Goal: Task Accomplishment & Management: Complete application form

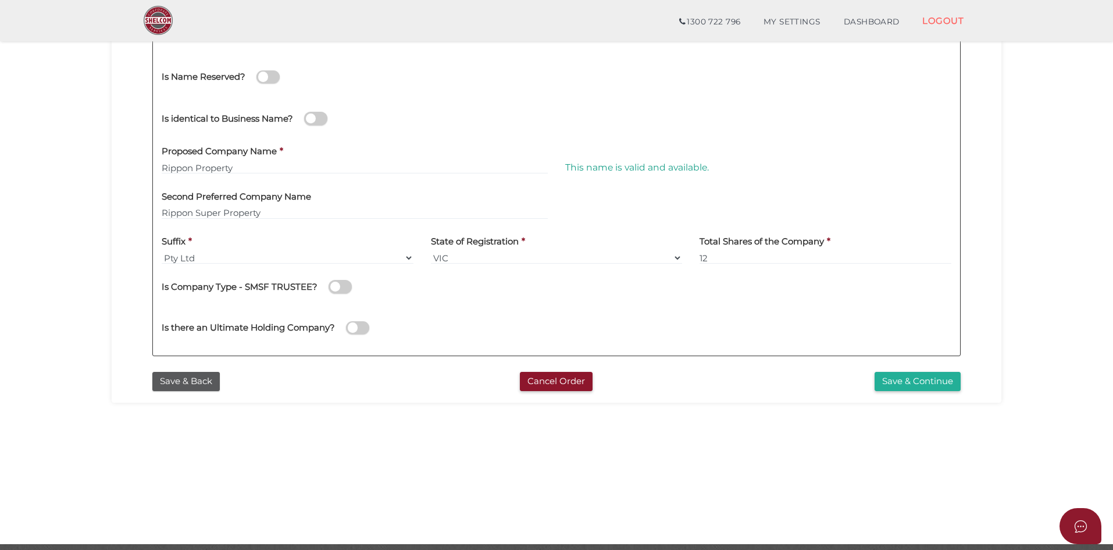
scroll to position [249, 0]
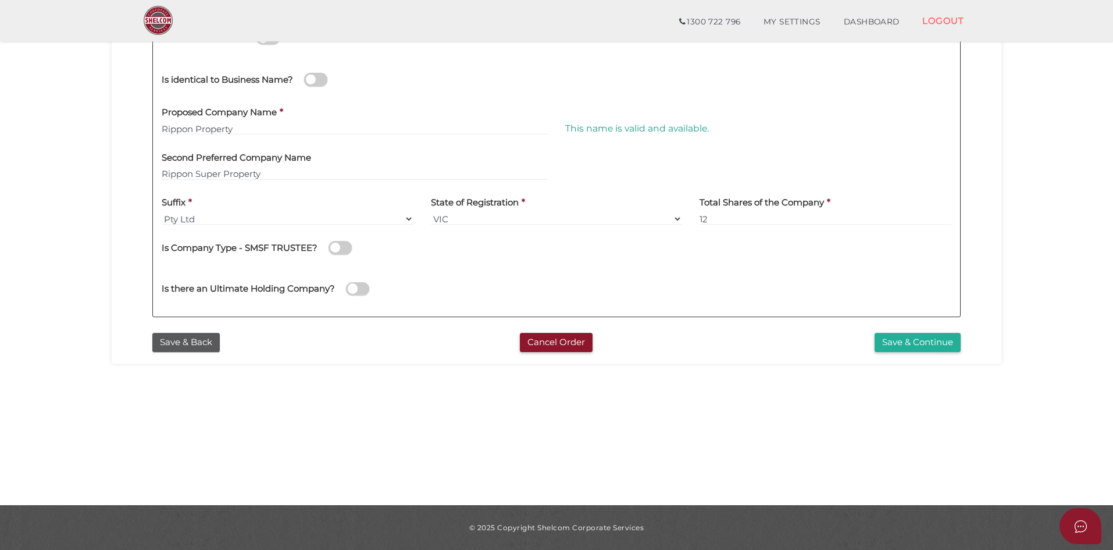
click at [209, 344] on button "Save & Back" at bounding box center [185, 342] width 67 height 19
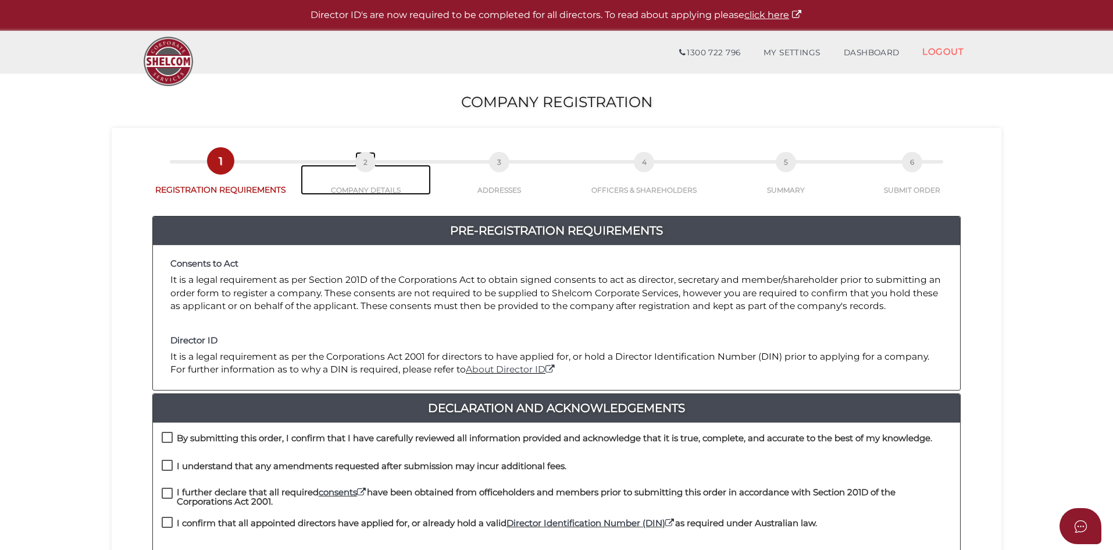
click at [368, 160] on span "2" at bounding box center [365, 162] width 20 height 20
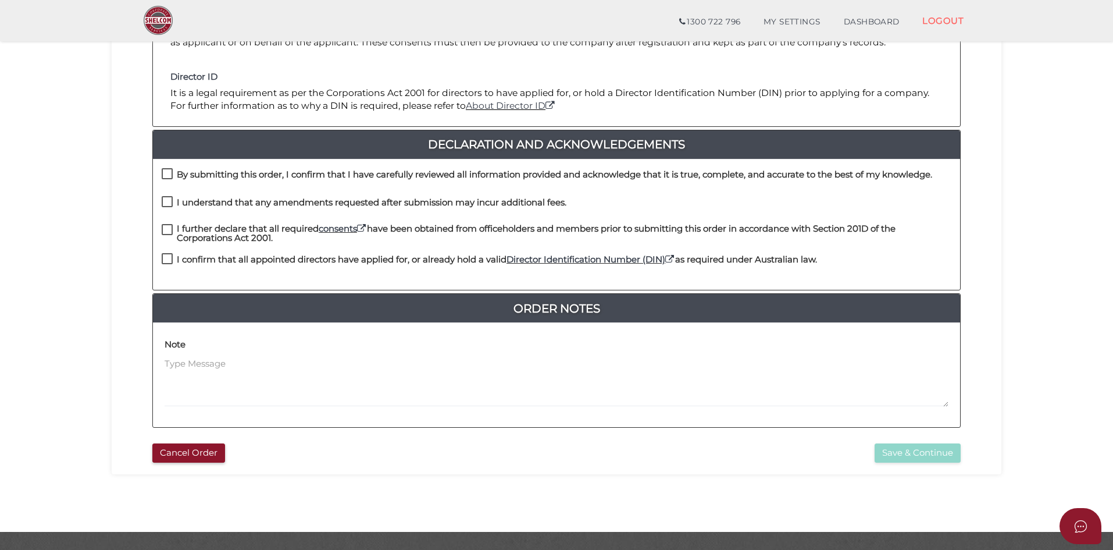
scroll to position [249, 0]
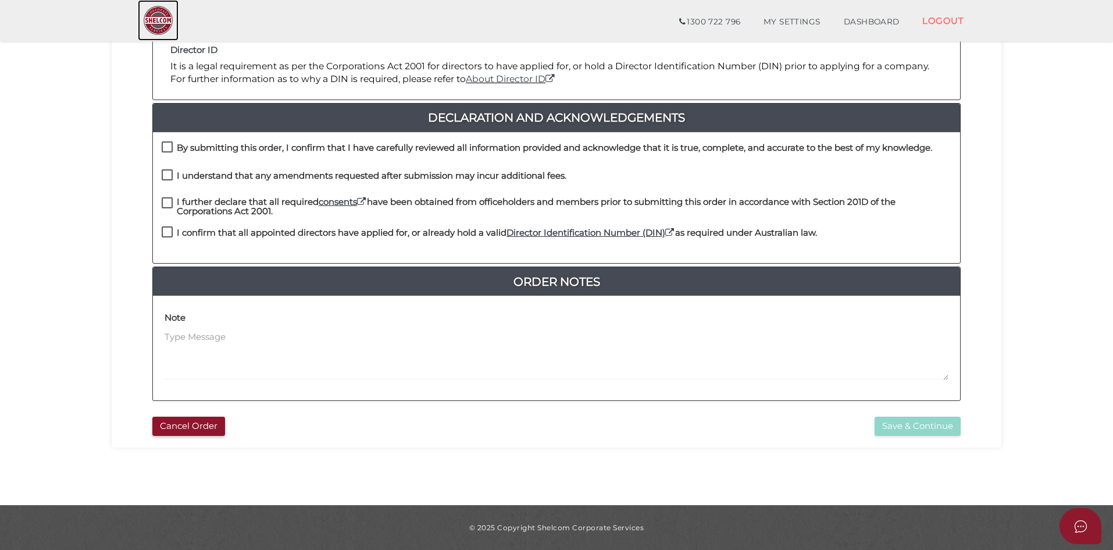
click at [151, 24] on img at bounding box center [158, 20] width 41 height 41
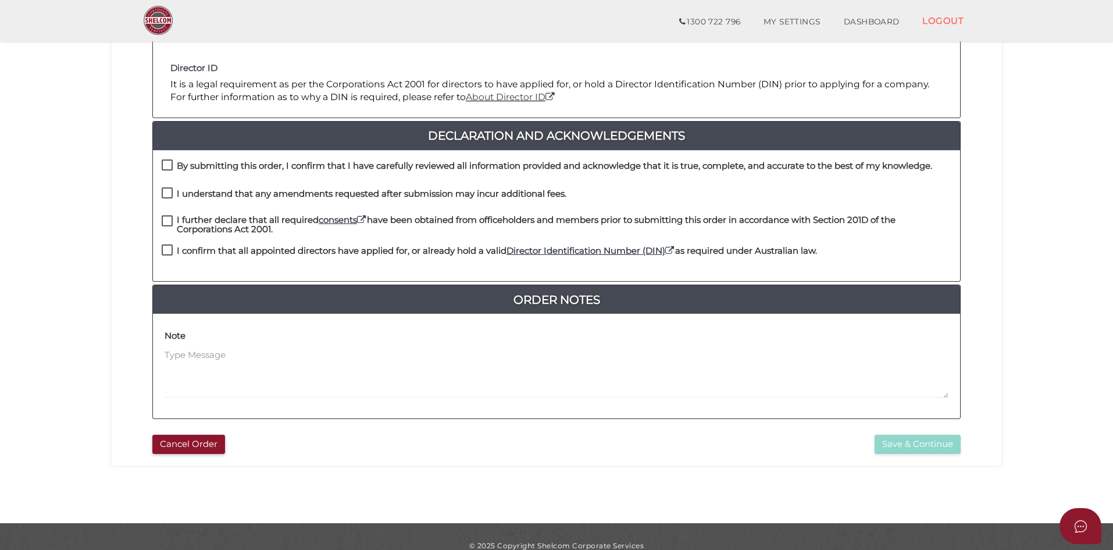
scroll to position [232, 0]
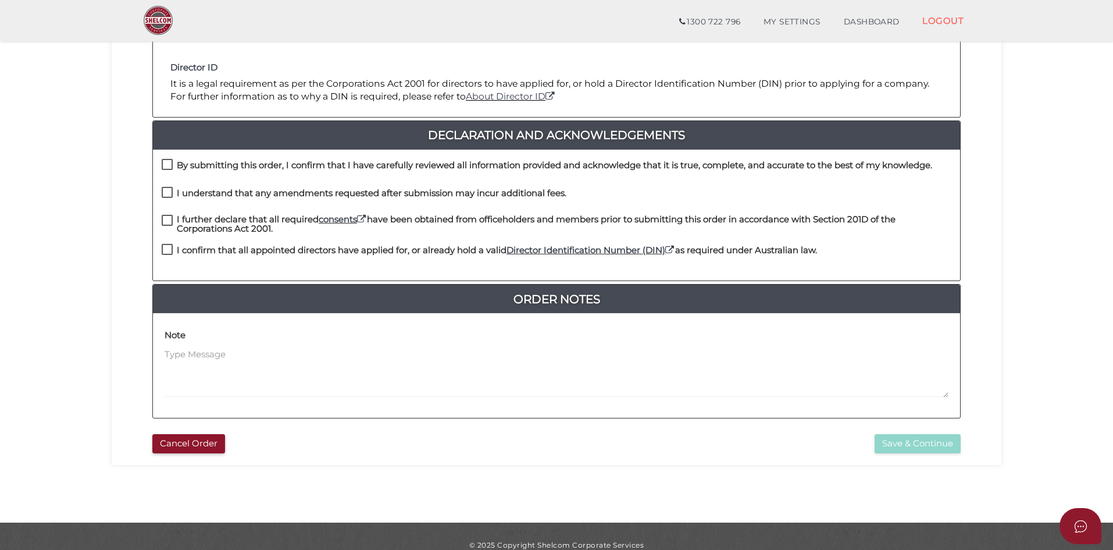
click at [166, 166] on label "By submitting this order, I confirm that I have carefully reviewed all informat…" at bounding box center [547, 168] width 771 height 15
checkbox input "true"
click at [169, 191] on label "I understand that any amendments requested after submission may incur additiona…" at bounding box center [364, 195] width 405 height 15
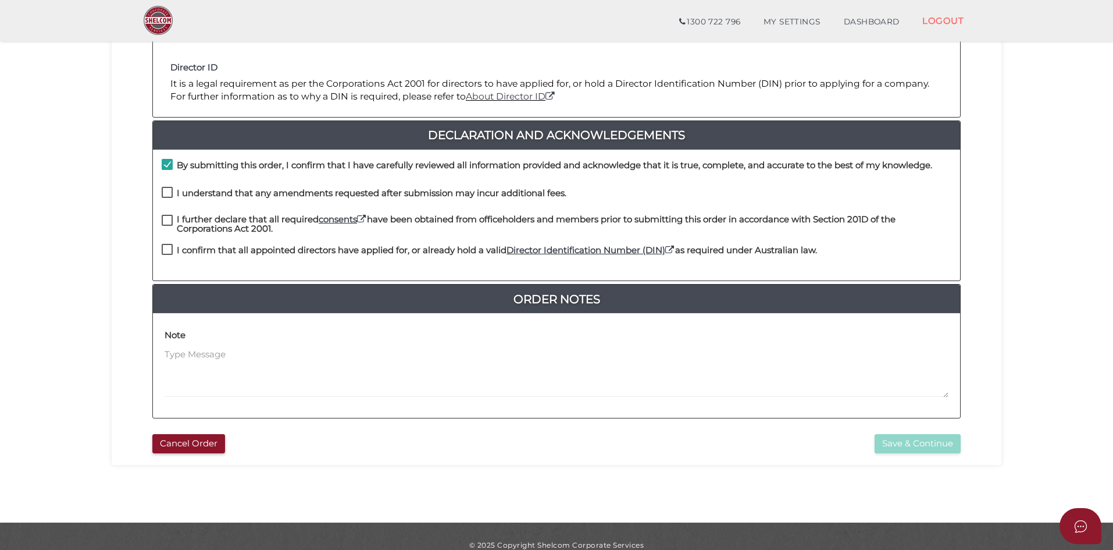
checkbox input "true"
click at [170, 218] on label "I further declare that all required consents have been obtained from officehold…" at bounding box center [557, 222] width 790 height 15
checkbox input "true"
click at [164, 248] on label "I confirm that all appointed directors have applied for, or already hold a vali…" at bounding box center [490, 252] width 656 height 15
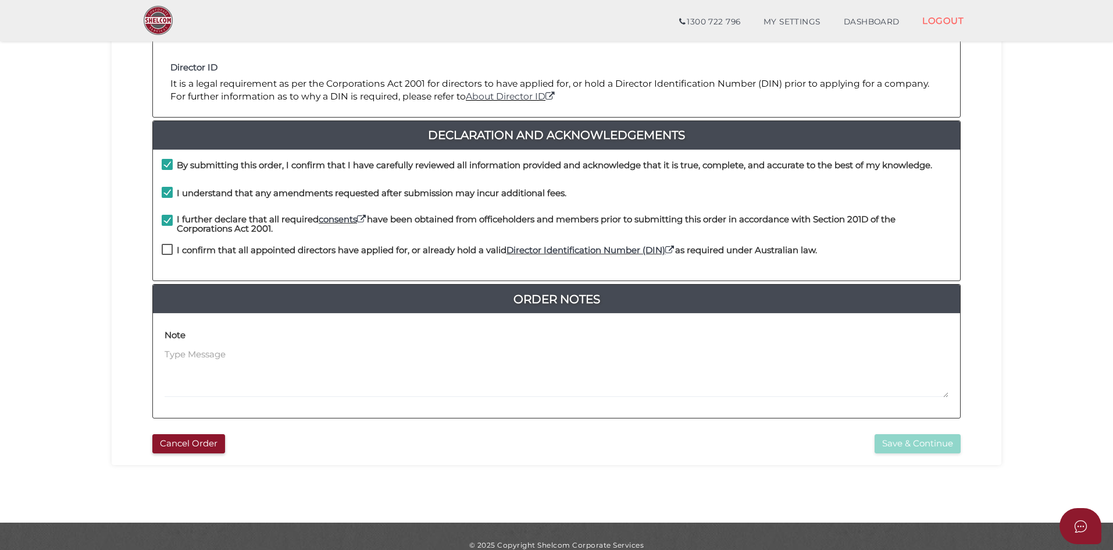
checkbox input "true"
click at [916, 446] on button "Save & Continue" at bounding box center [918, 443] width 86 height 19
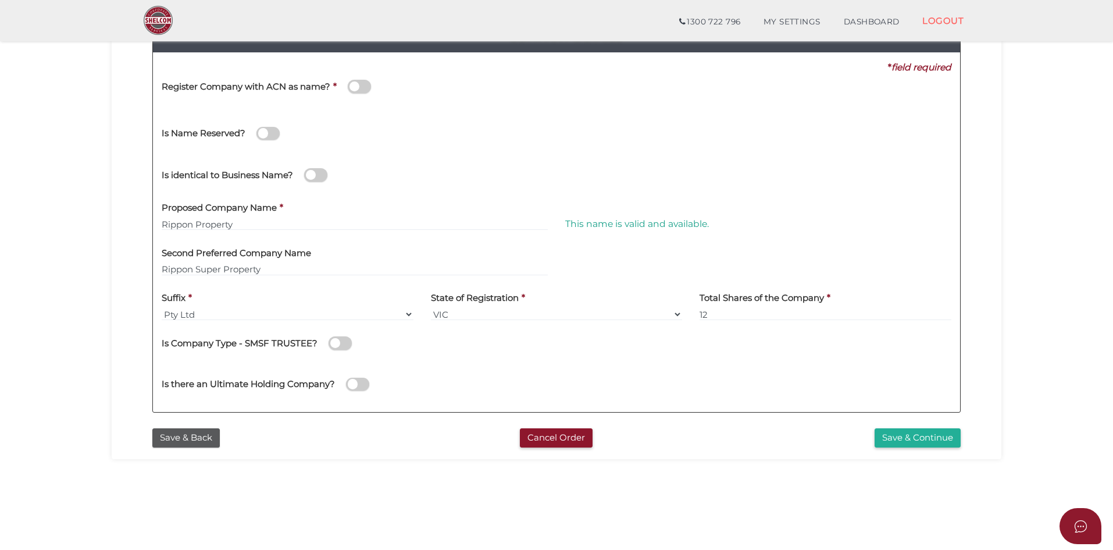
scroll to position [145, 0]
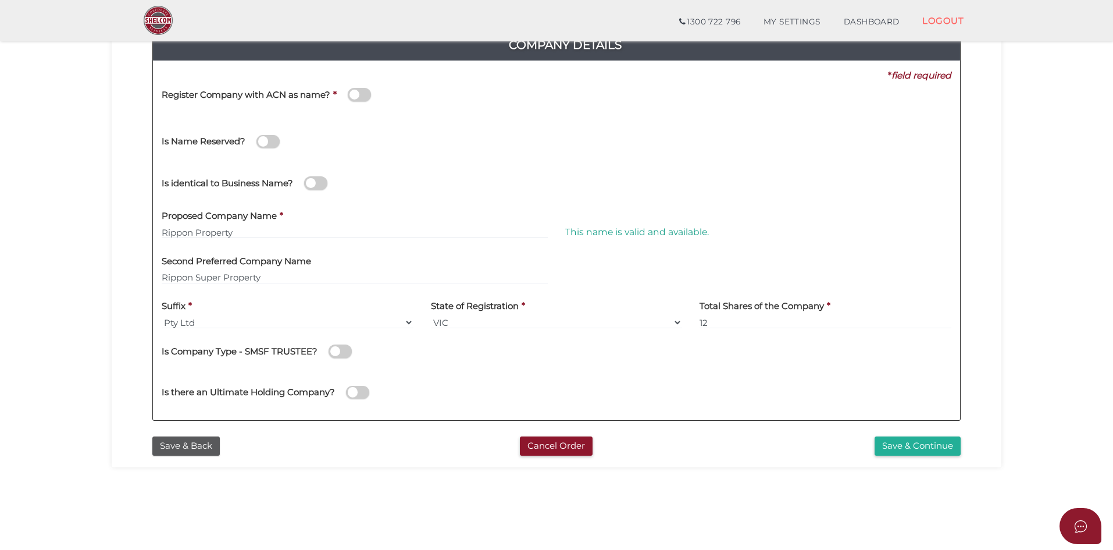
click at [91, 273] on section "Company Registration 172de61140256be31fe40937cc9a8e85 1 REGISTRATION REQUIREMEN…" at bounding box center [556, 246] width 1113 height 723
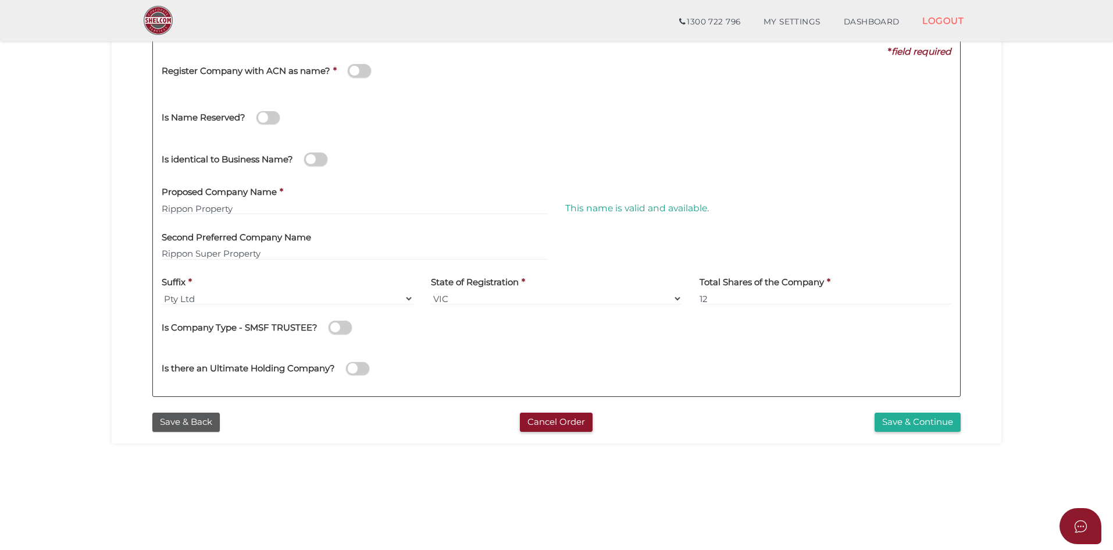
scroll to position [170, 0]
drag, startPoint x: 920, startPoint y: 423, endPoint x: 757, endPoint y: 409, distance: 163.5
click at [920, 423] on button "Save & Continue" at bounding box center [918, 420] width 86 height 19
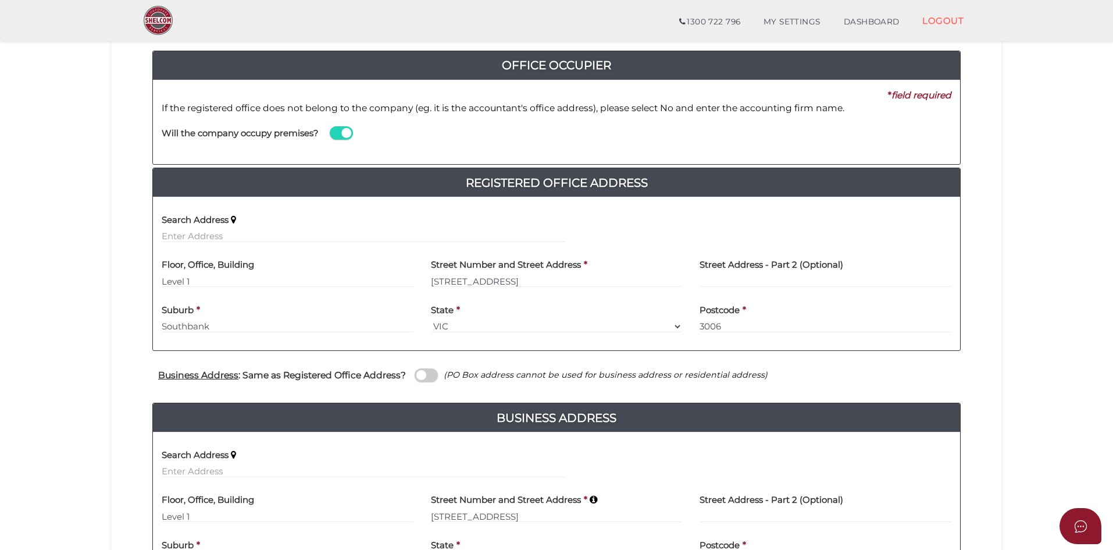
scroll to position [294, 0]
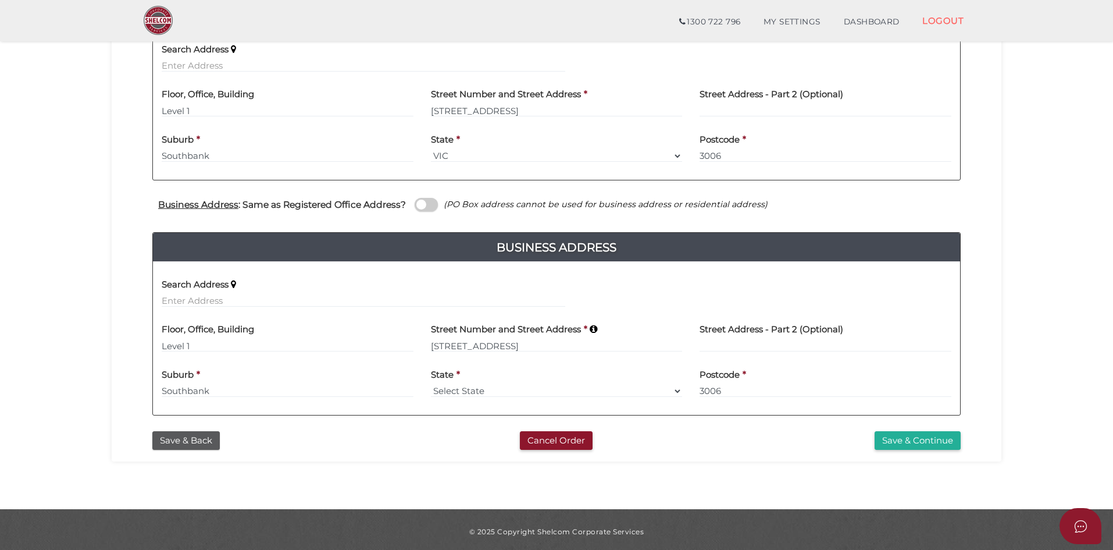
click at [895, 440] on button "Save & Continue" at bounding box center [918, 440] width 86 height 19
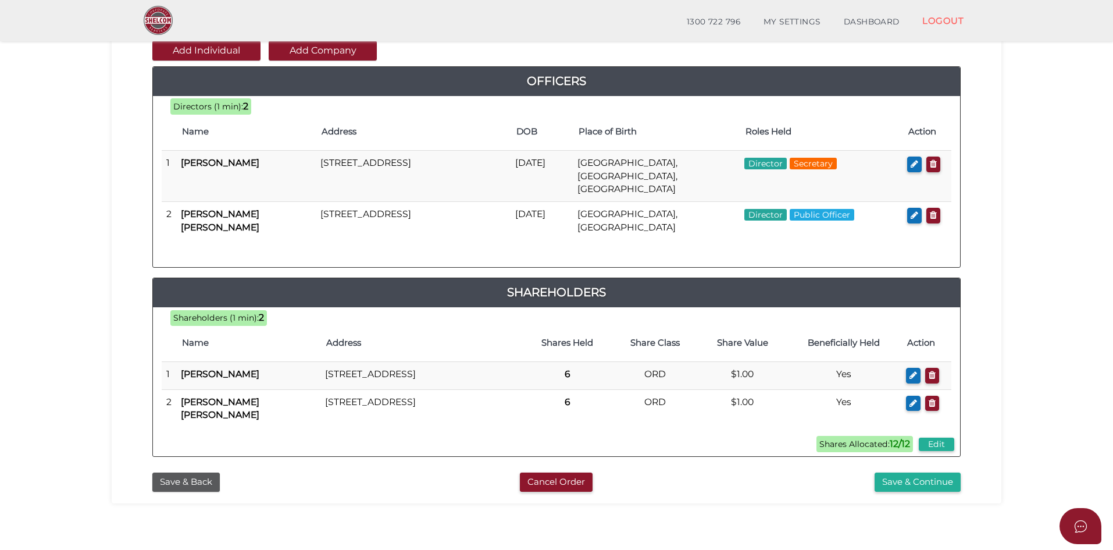
scroll to position [143, 0]
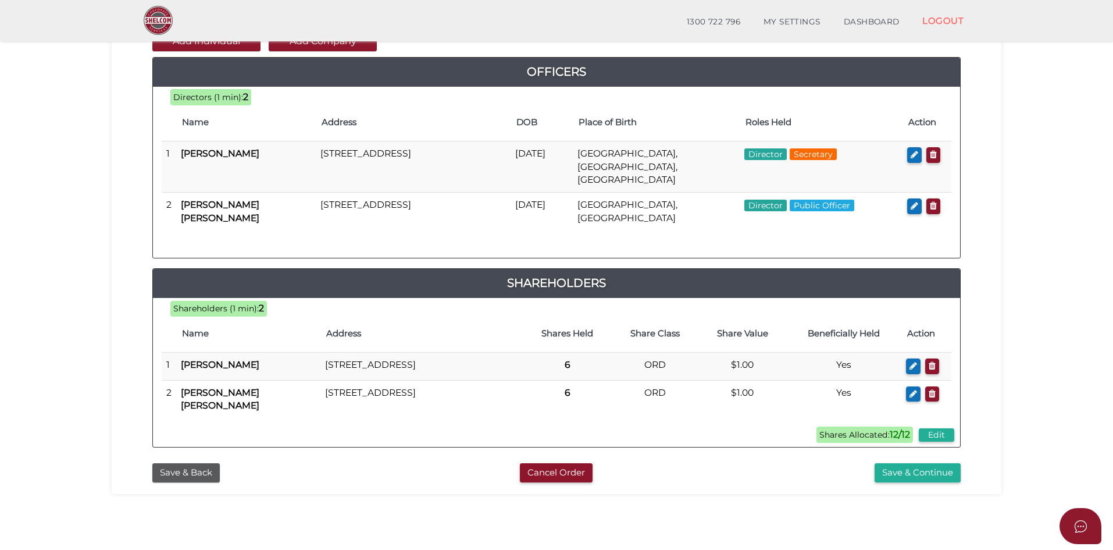
click at [913, 158] on icon "button" at bounding box center [915, 154] width 8 height 9
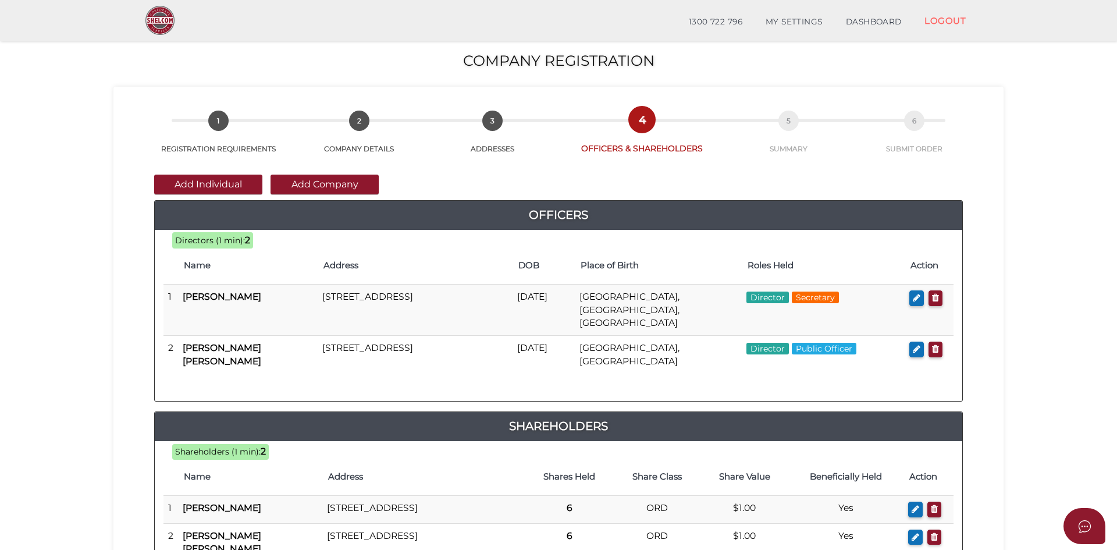
checkbox input "true"
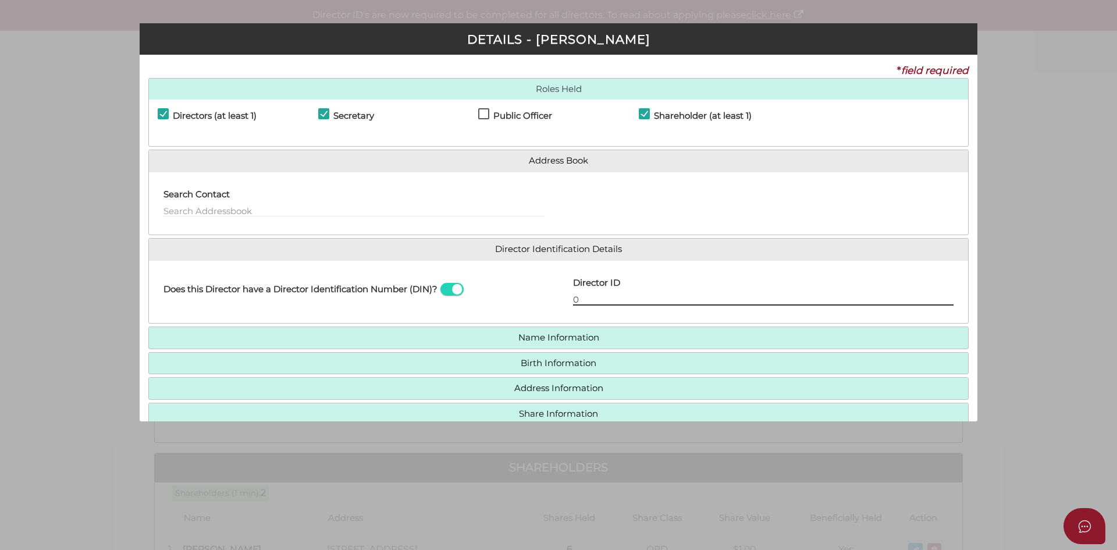
click at [624, 301] on input "0" at bounding box center [763, 299] width 380 height 13
paste input "03663706292104"
click at [579, 299] on input "003663706292104" at bounding box center [763, 299] width 380 height 13
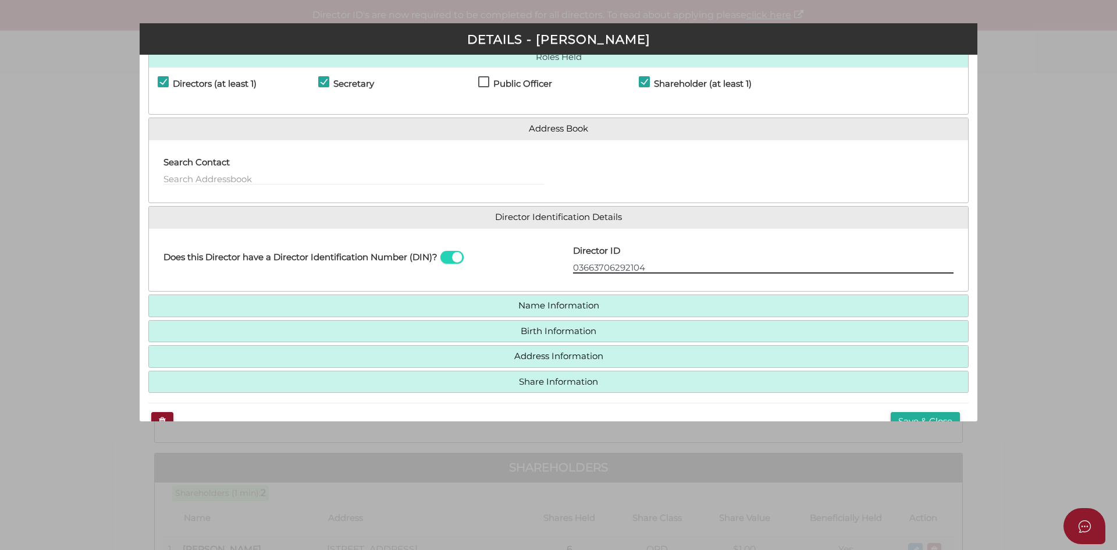
scroll to position [59, 0]
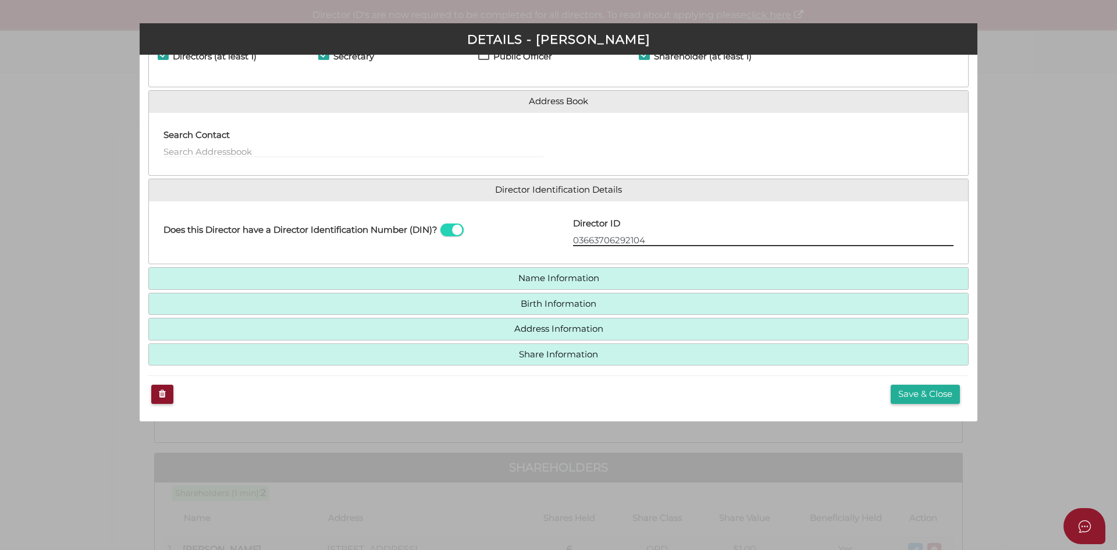
type input "03663706292104"
click at [926, 397] on button "Save & Close" at bounding box center [925, 394] width 69 height 19
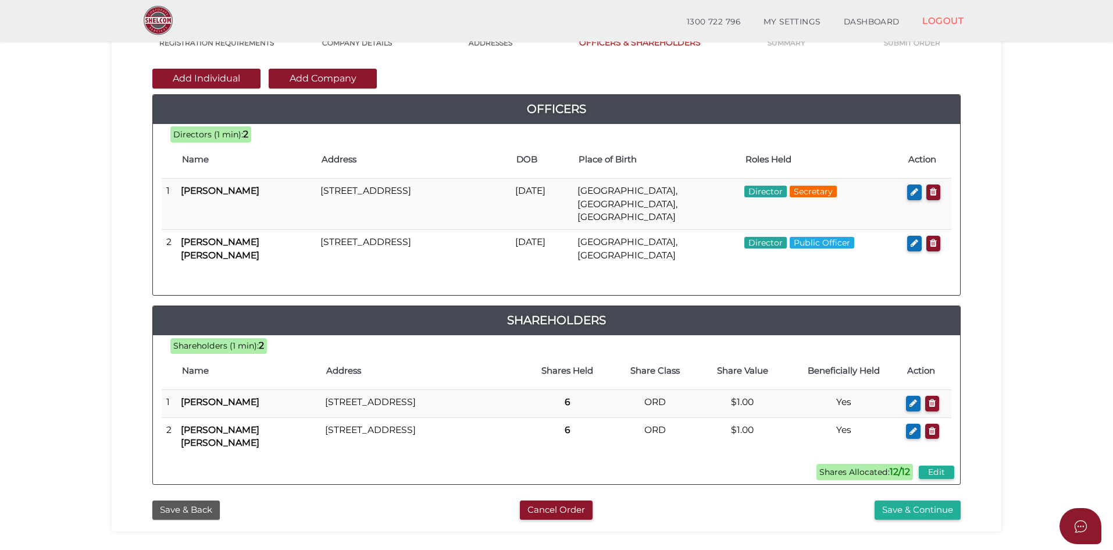
scroll to position [86, 0]
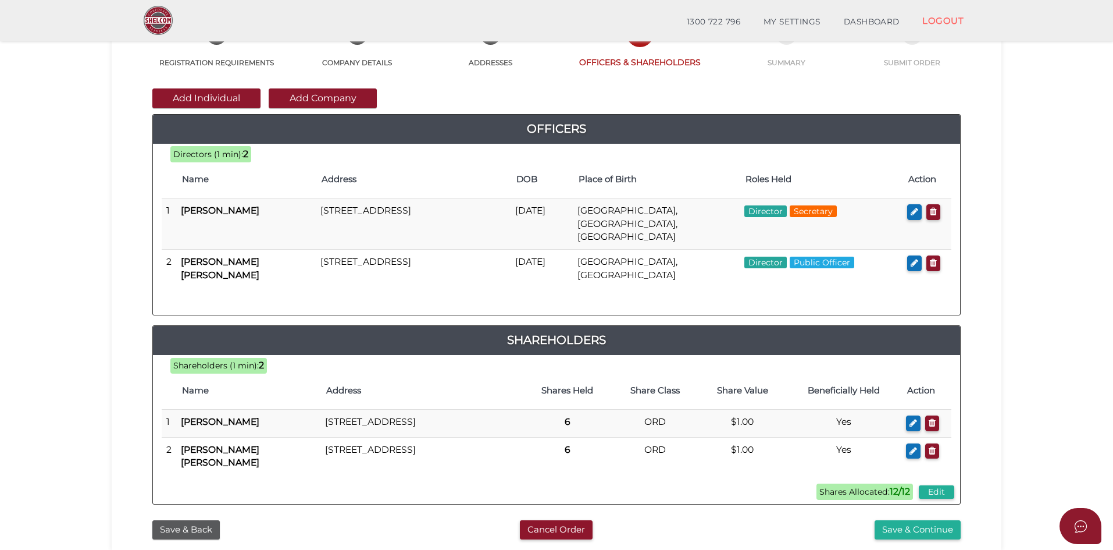
click at [52, 126] on section "Company Registration 172de61140256be31fe40937cc9a8e85 1 REGISTRATION REQUIREMEN…" at bounding box center [556, 306] width 1113 height 723
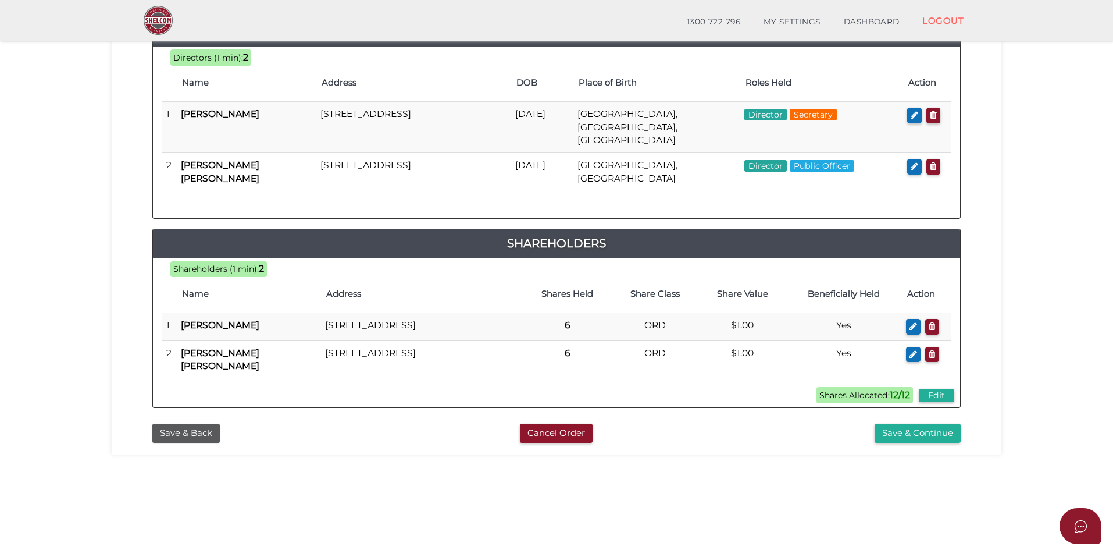
scroll to position [205, 0]
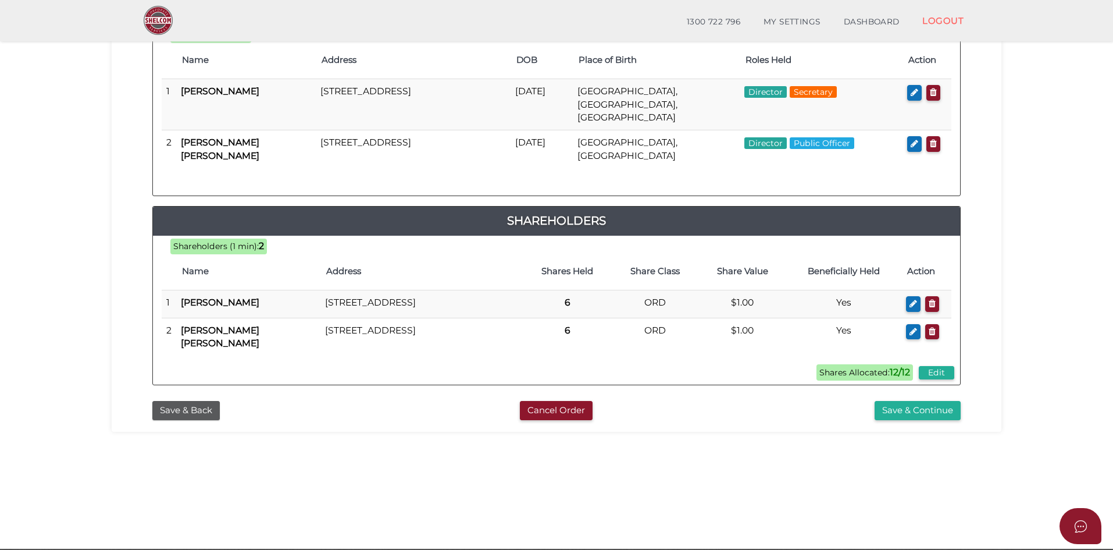
click at [933, 412] on button "Save & Continue" at bounding box center [918, 410] width 86 height 19
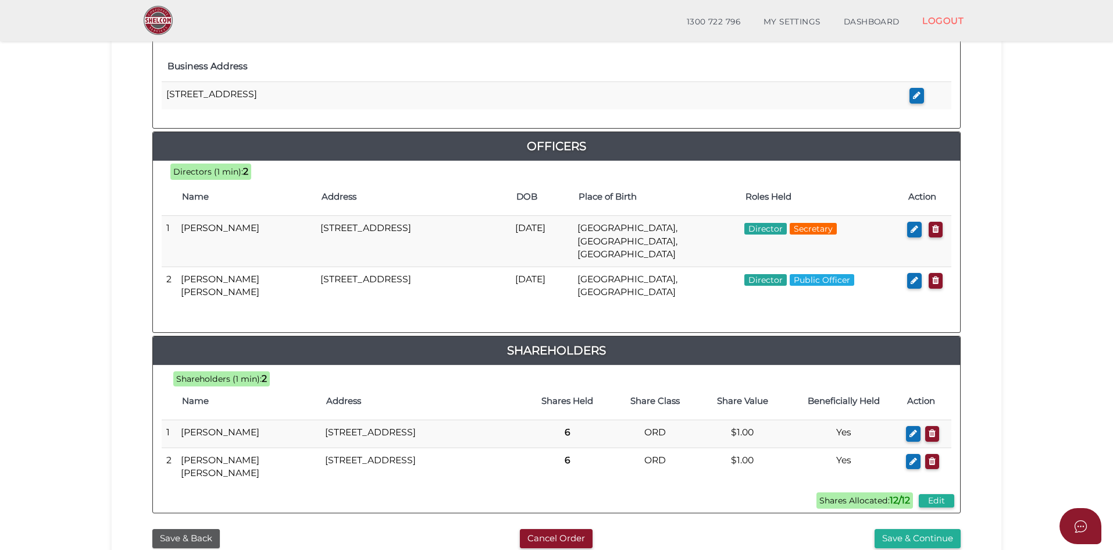
scroll to position [458, 0]
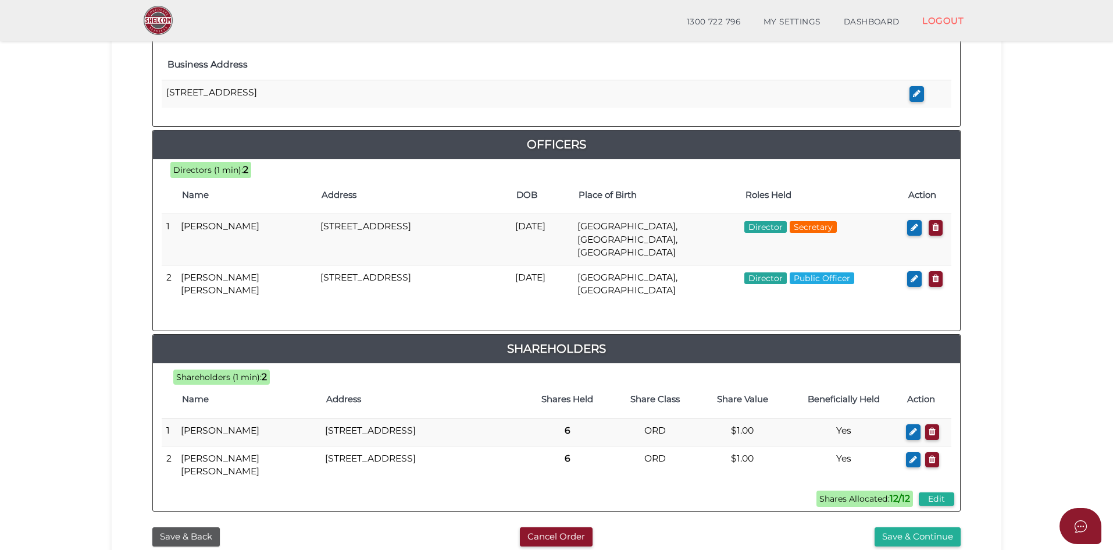
click at [949, 533] on button "Save & Continue" at bounding box center [918, 536] width 86 height 19
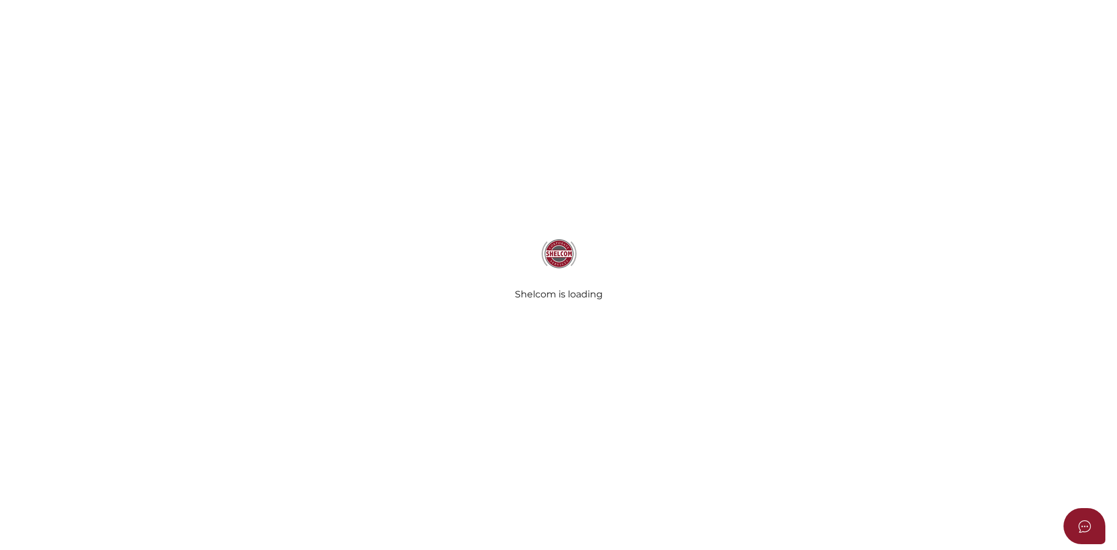
select select "Comb Binding"
select select "No"
